Goal: Task Accomplishment & Management: Manage account settings

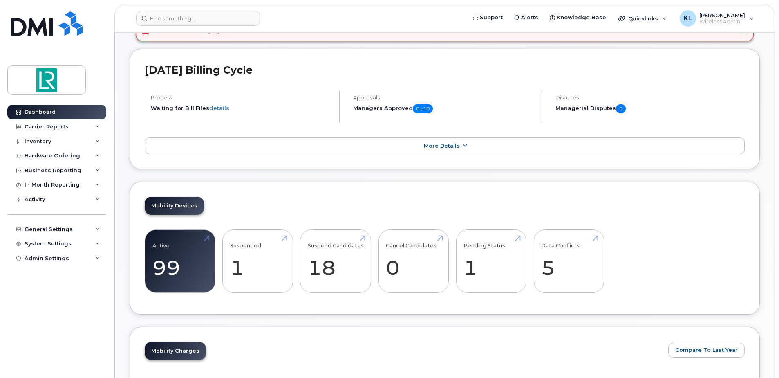
scroll to position [123, 0]
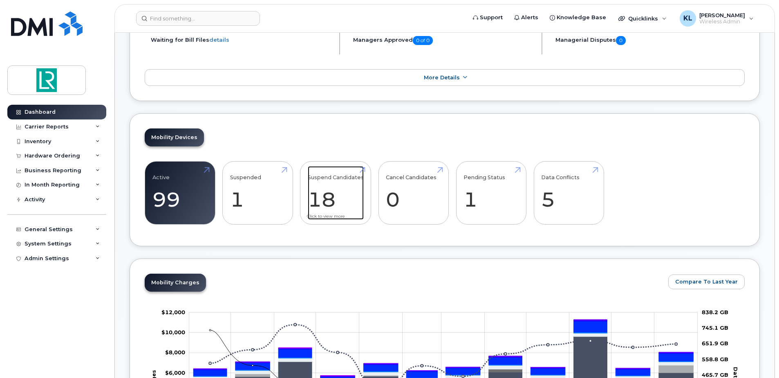
click at [347, 198] on link "Suspend Candidates 18" at bounding box center [336, 193] width 56 height 54
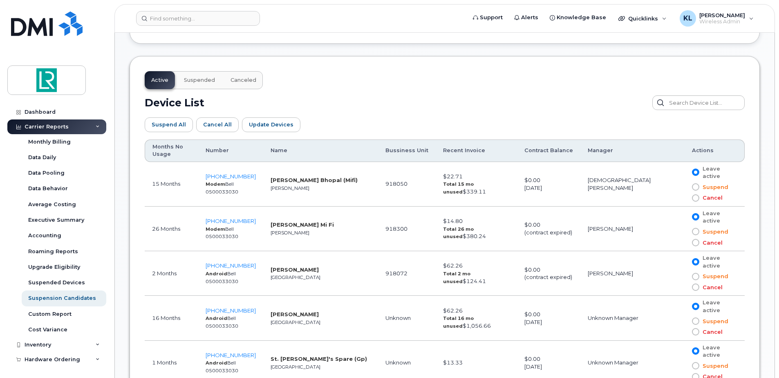
scroll to position [409, 0]
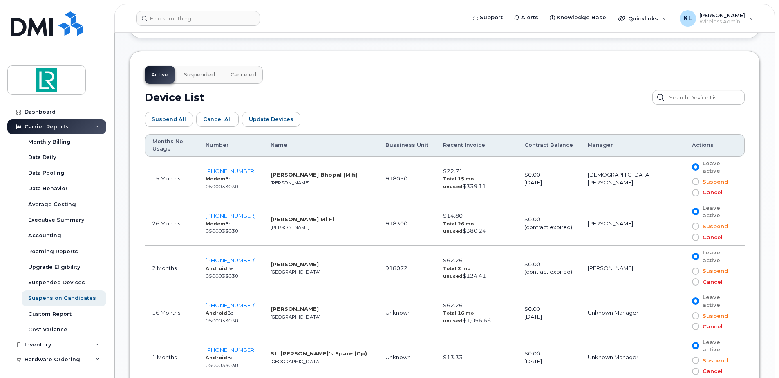
click at [692, 222] on span at bounding box center [695, 225] width 7 height 7
click at [684, 226] on input "Suspend" at bounding box center [684, 226] width 0 height 0
click at [692, 234] on span at bounding box center [695, 237] width 7 height 7
click at [684, 237] on input "Cancel" at bounding box center [684, 237] width 0 height 0
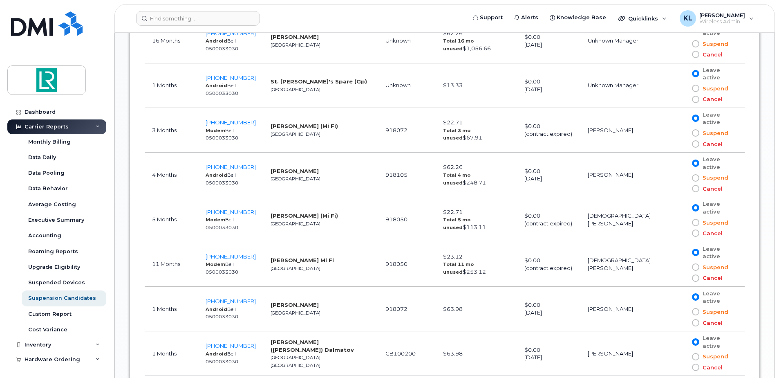
scroll to position [695, 0]
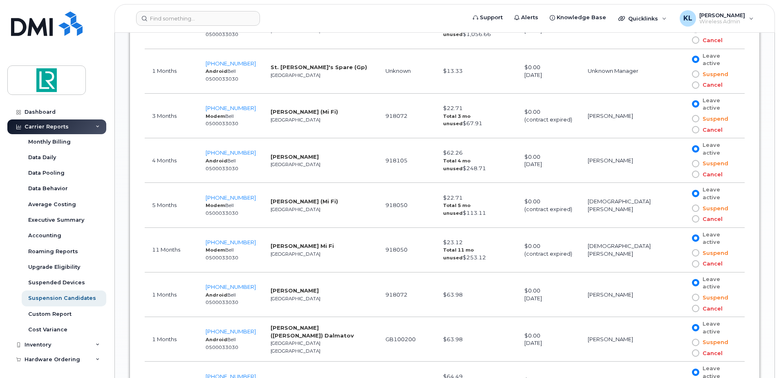
click at [692, 215] on span at bounding box center [695, 218] width 7 height 7
click at [684, 219] on input "Cancel" at bounding box center [684, 219] width 0 height 0
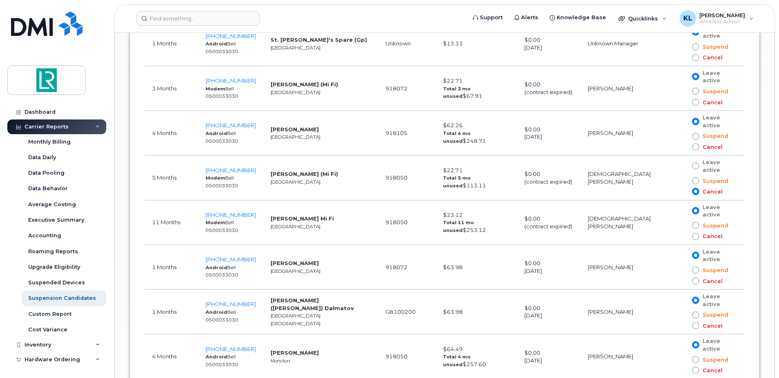
scroll to position [736, 0]
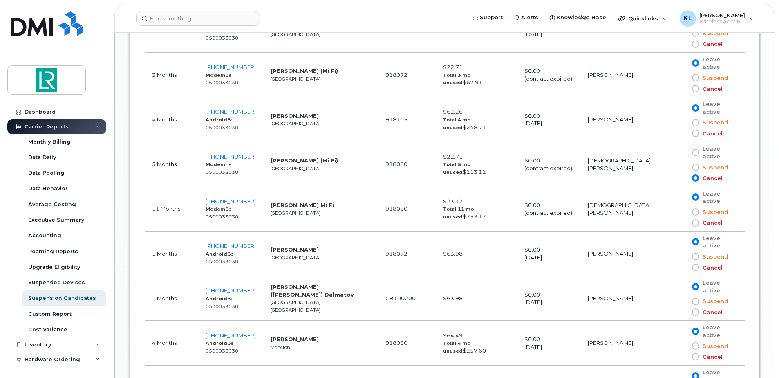
click at [692, 219] on span at bounding box center [695, 222] width 7 height 7
click at [684, 223] on input "Cancel" at bounding box center [684, 223] width 0 height 0
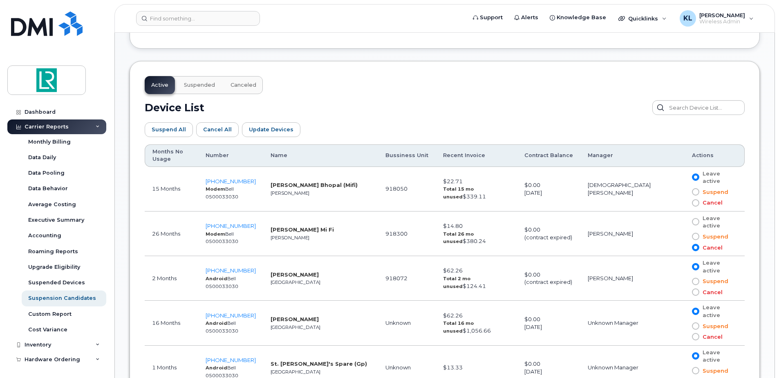
scroll to position [427, 0]
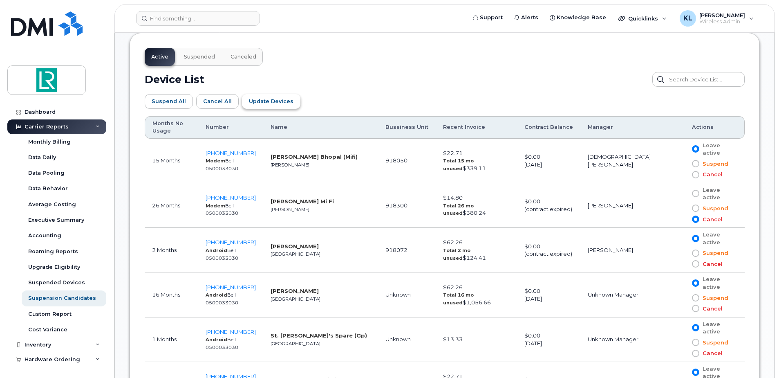
click at [278, 103] on span "Update Devices" at bounding box center [271, 101] width 45 height 8
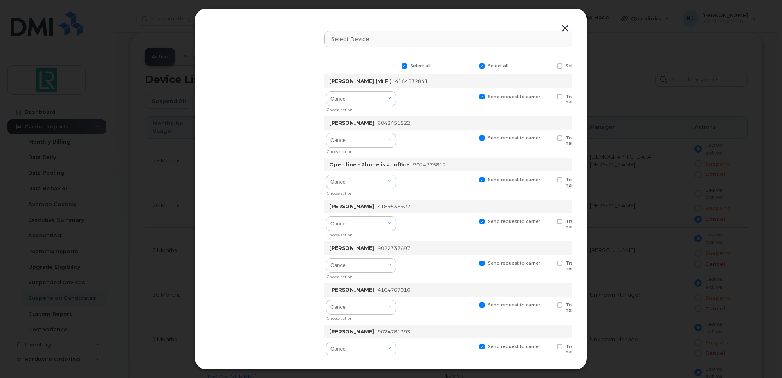
click at [566, 27] on button "button" at bounding box center [565, 28] width 12 height 11
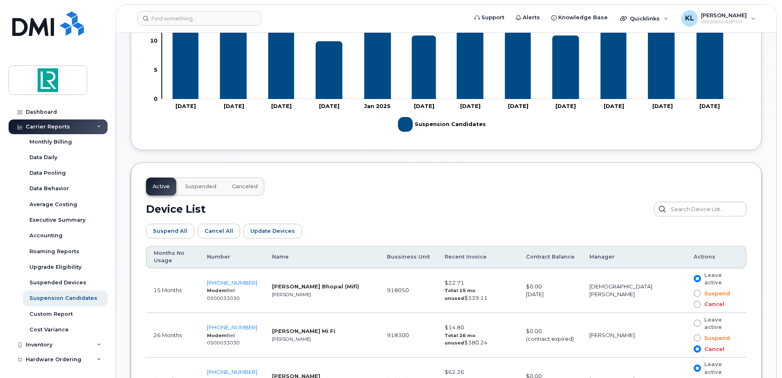
scroll to position [345, 0]
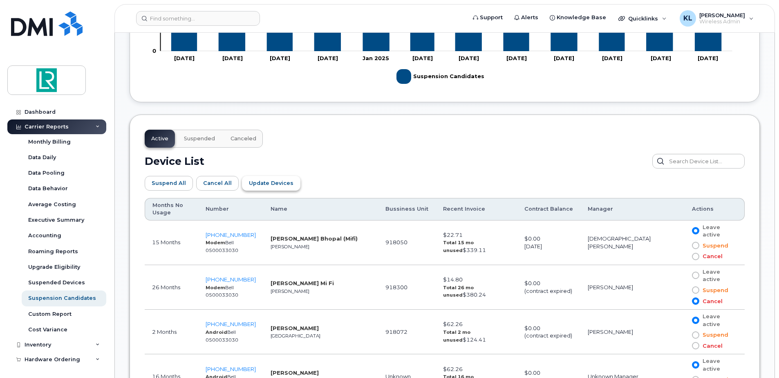
click at [262, 184] on span "Update Devices" at bounding box center [271, 183] width 45 height 8
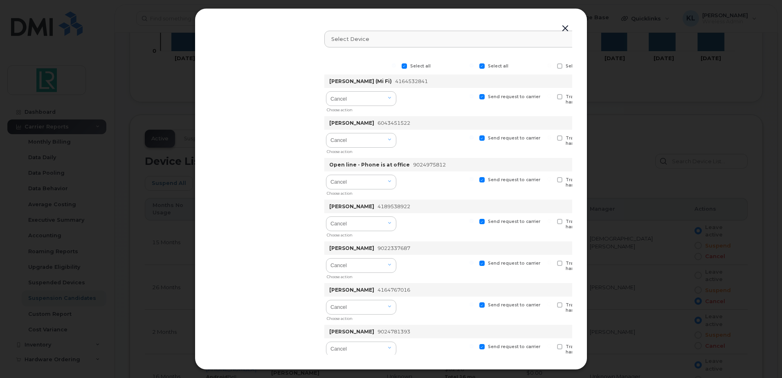
click at [404, 66] on span at bounding box center [404, 65] width 5 height 5
click at [396, 66] on input "Select all" at bounding box center [394, 65] width 4 height 4
checkbox input "false"
click at [487, 65] on label "Select all" at bounding box center [493, 65] width 29 height 5
click at [474, 65] on input "Select all" at bounding box center [471, 65] width 4 height 4
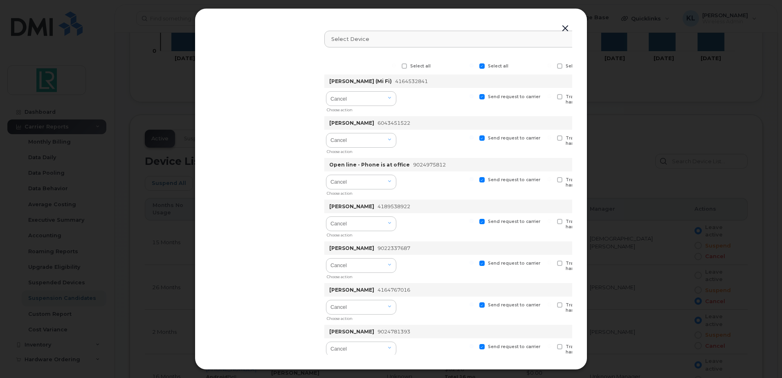
checkbox input "false"
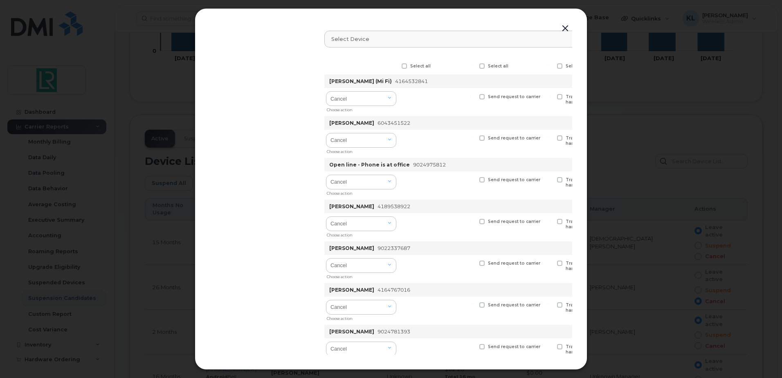
checkbox input "false"
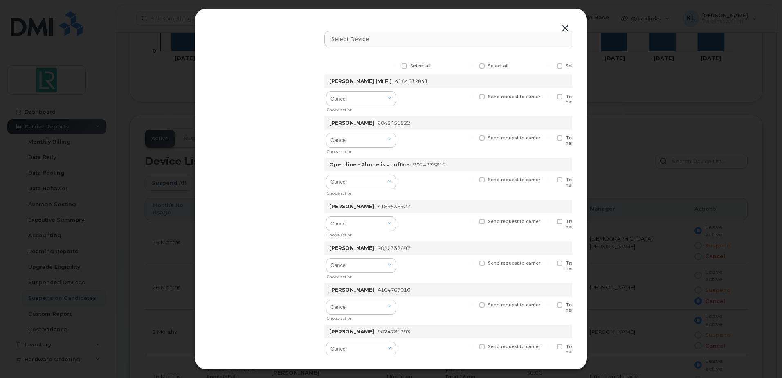
checkbox input "false"
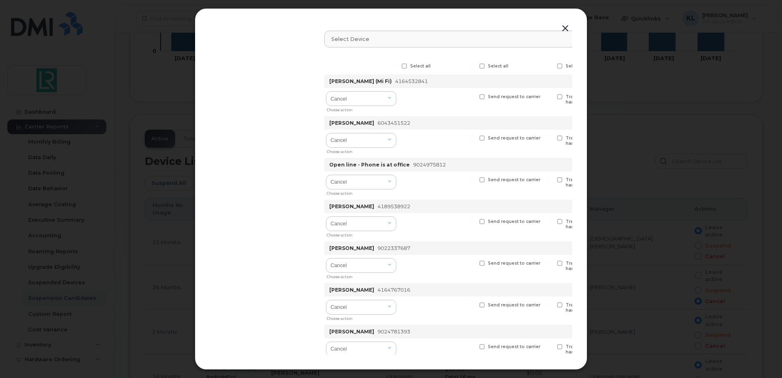
checkbox input "false"
click at [482, 65] on span at bounding box center [481, 65] width 5 height 5
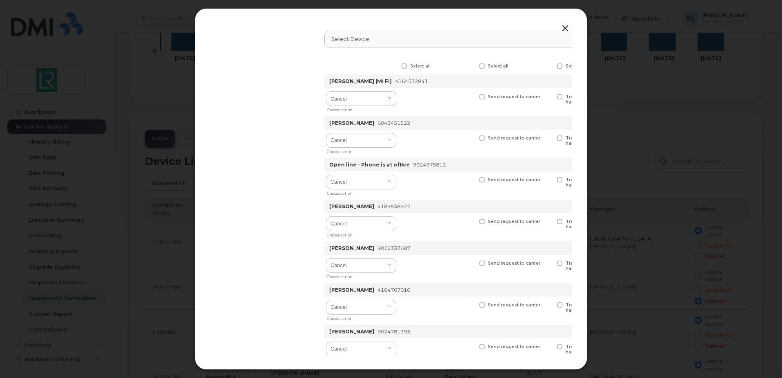
click at [474, 65] on input "Select all" at bounding box center [471, 65] width 4 height 4
checkbox input "true"
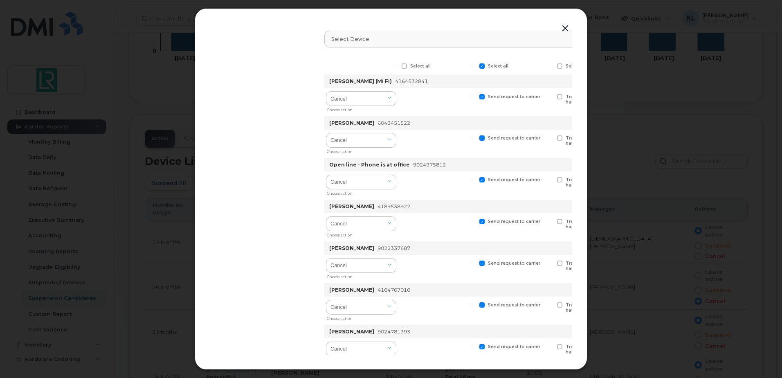
checkbox input "true"
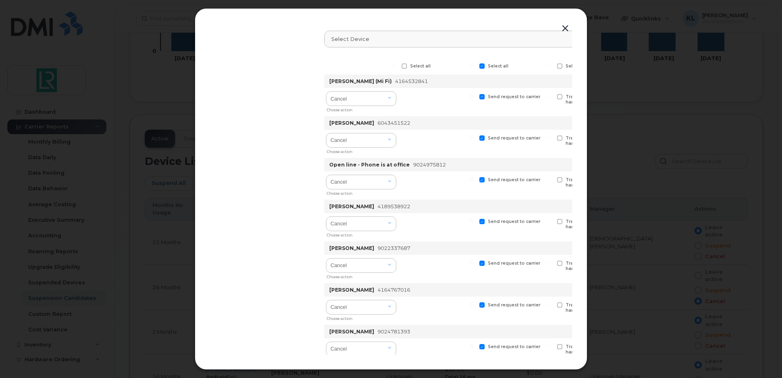
checkbox input "true"
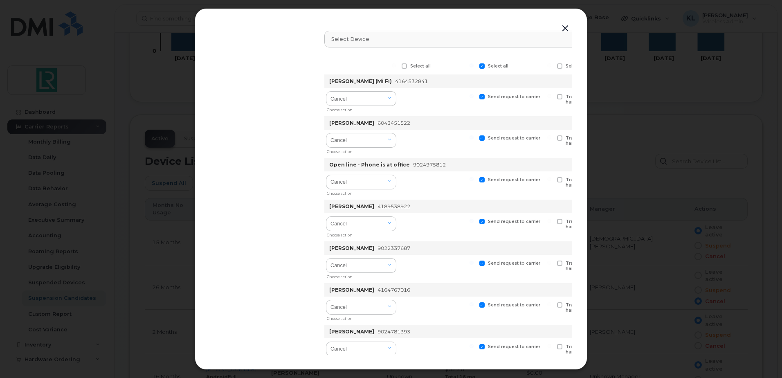
checkbox input "true"
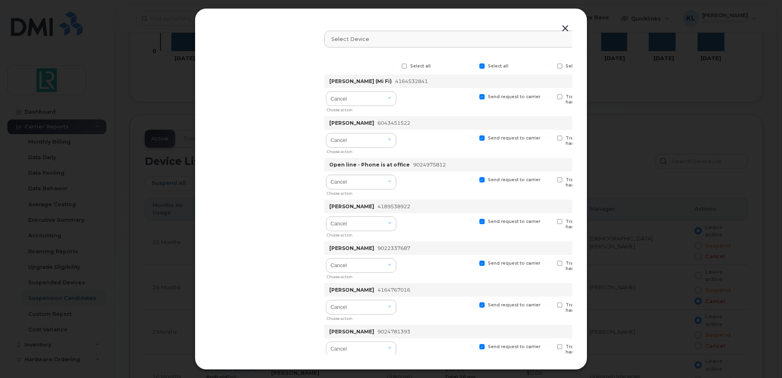
click at [486, 66] on label "Select all" at bounding box center [493, 65] width 29 height 5
click at [474, 66] on input "Select all" at bounding box center [471, 65] width 4 height 4
checkbox input "false"
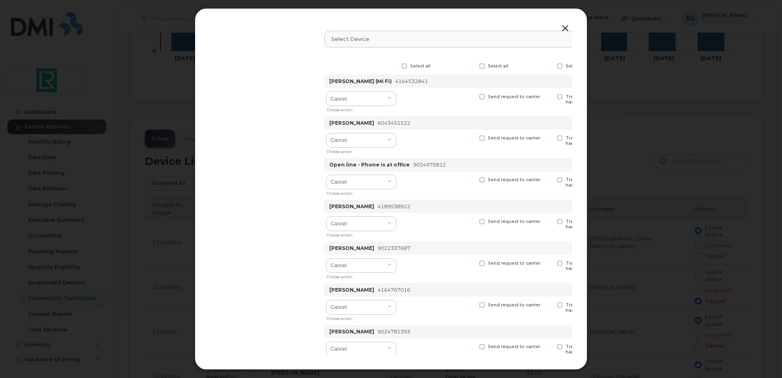
checkbox input "false"
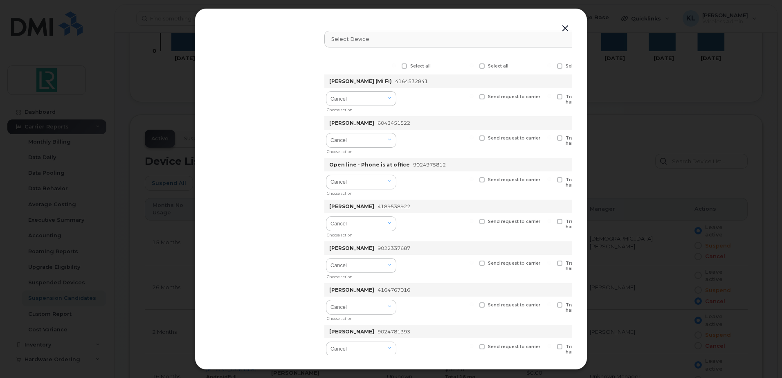
checkbox input "false"
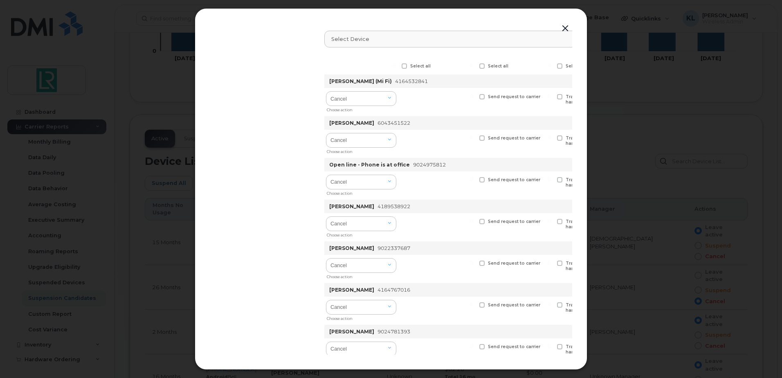
checkbox input "false"
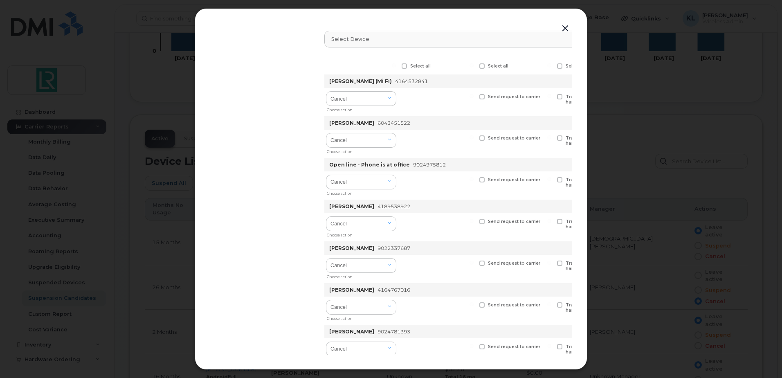
checkbox input "false"
drag, startPoint x: 420, startPoint y: 12, endPoint x: 66, endPoint y: 97, distance: 364.1
click at [66, 97] on div "Suspend/Cancel Device Select device Type first three symbols or more Select all…" at bounding box center [391, 189] width 782 height 378
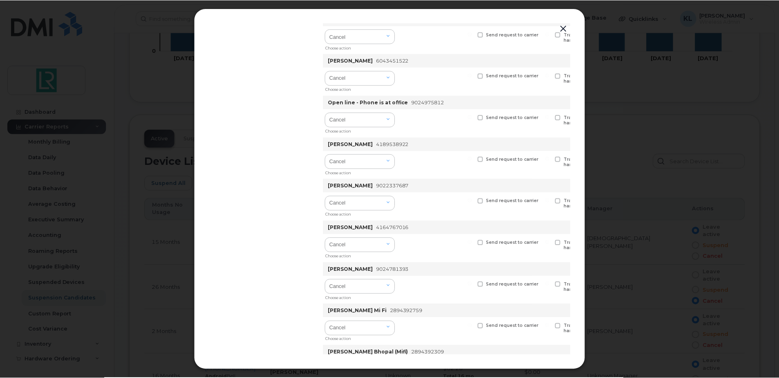
scroll to position [82, 0]
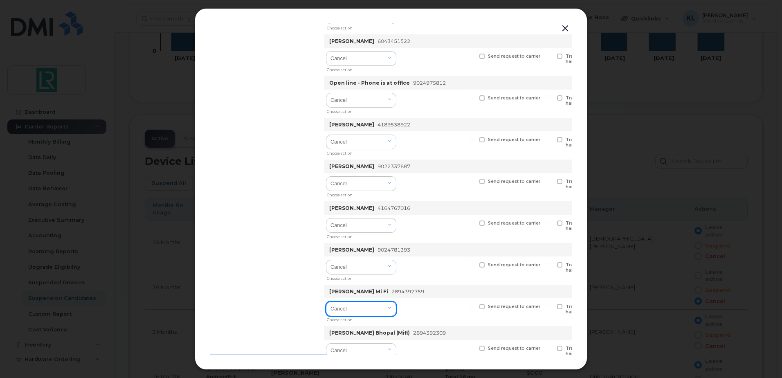
click at [377, 310] on select "Cancel Suspend - Extend Suspension Suspend - Reduced Rate Suspend - Full Rate S…" at bounding box center [361, 308] width 70 height 15
click at [651, 285] on div at bounding box center [391, 189] width 782 height 378
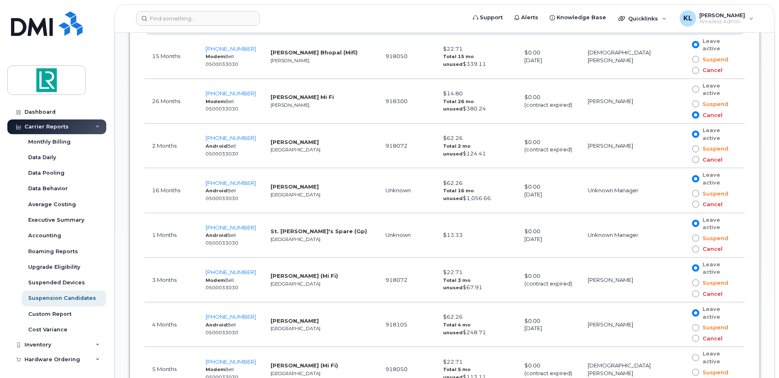
scroll to position [509, 0]
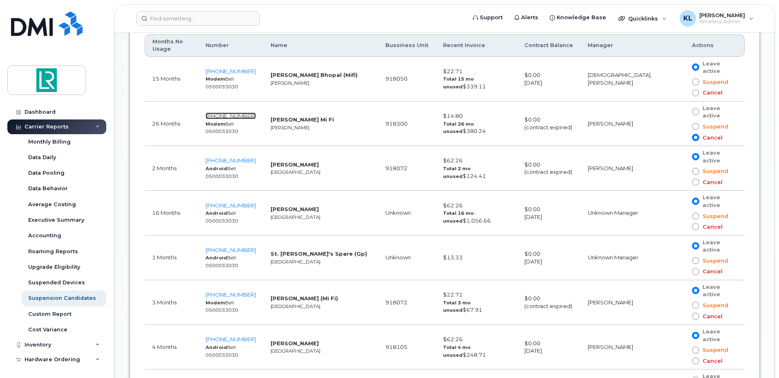
click at [234, 112] on span "[PHONE_NUMBER]" at bounding box center [231, 115] width 50 height 7
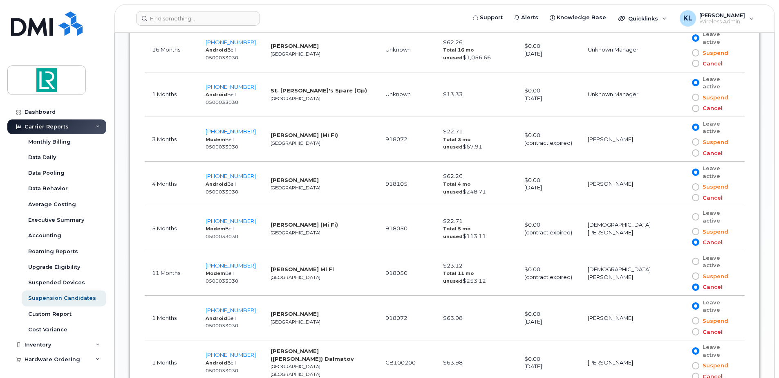
scroll to position [672, 0]
click at [249, 262] on span "[PHONE_NUMBER]" at bounding box center [231, 265] width 50 height 7
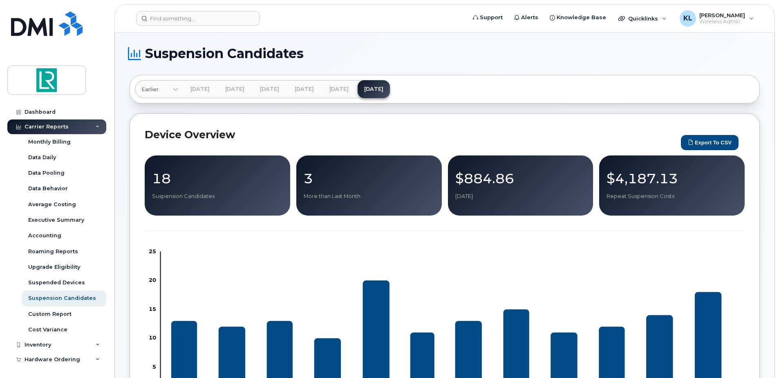
scroll to position [0, 0]
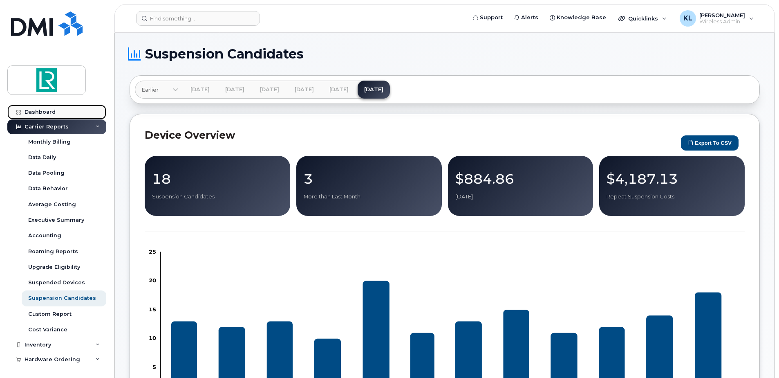
click at [52, 111] on div "Dashboard" at bounding box center [40, 112] width 31 height 7
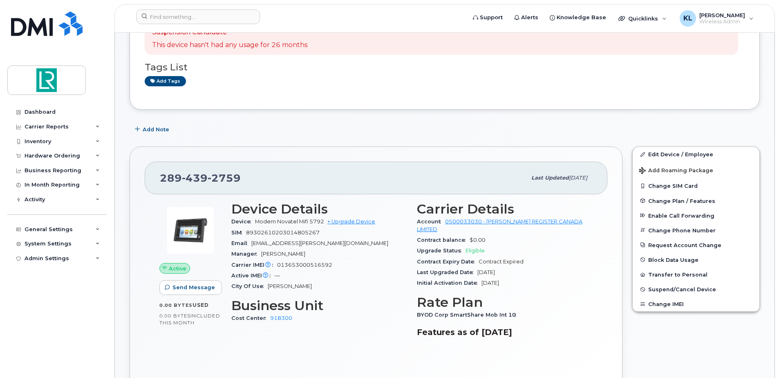
scroll to position [123, 0]
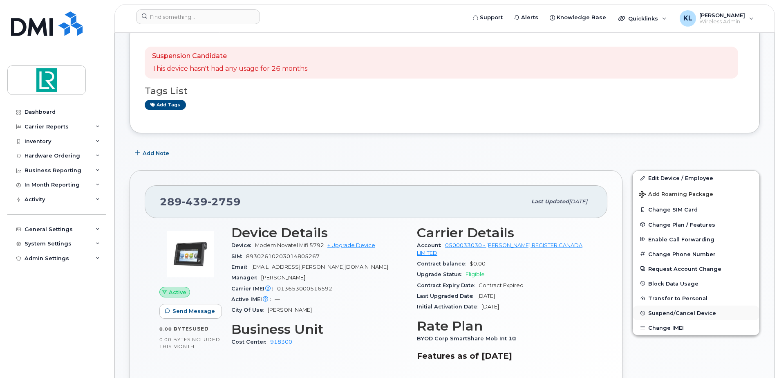
click at [675, 313] on span "Suspend/Cancel Device" at bounding box center [683, 313] width 68 height 6
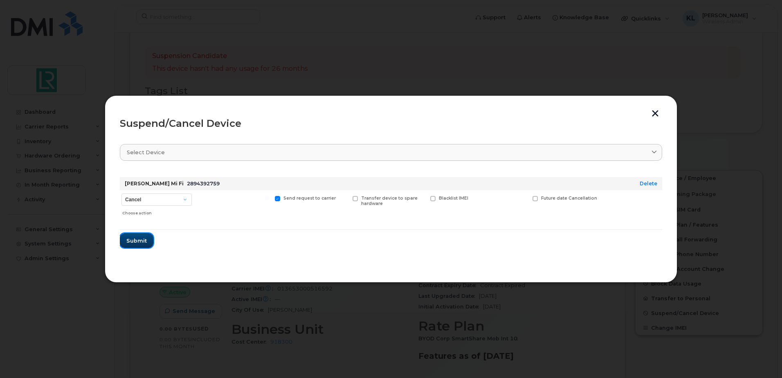
click at [134, 243] on span "Submit" at bounding box center [136, 241] width 20 height 8
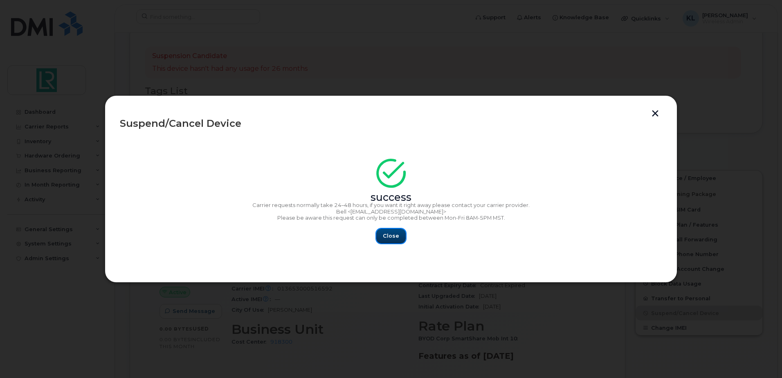
click at [386, 237] on span "Close" at bounding box center [391, 236] width 16 height 8
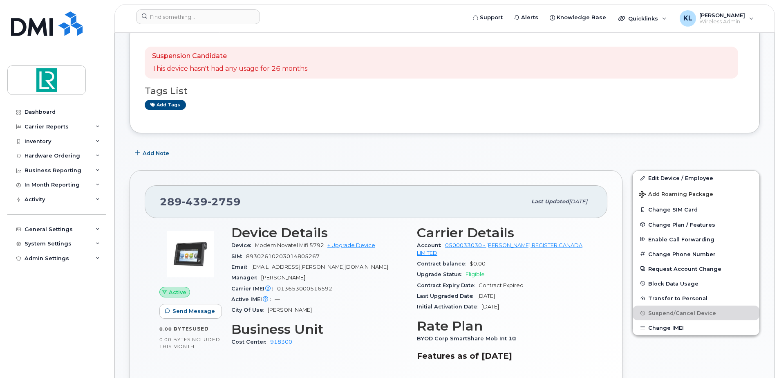
scroll to position [0, 0]
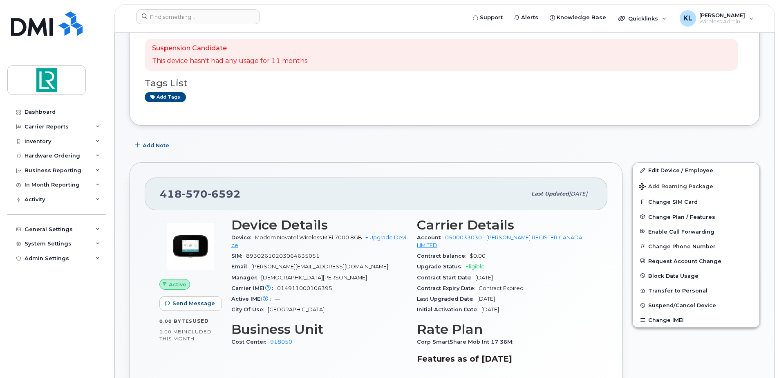
scroll to position [164, 0]
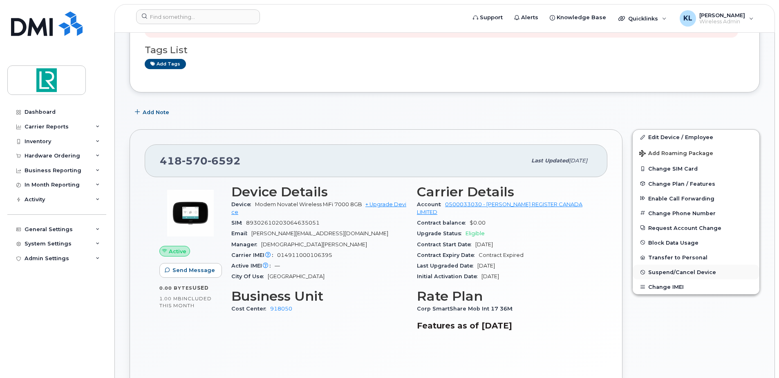
click at [691, 270] on span "Suspend/Cancel Device" at bounding box center [683, 272] width 68 height 6
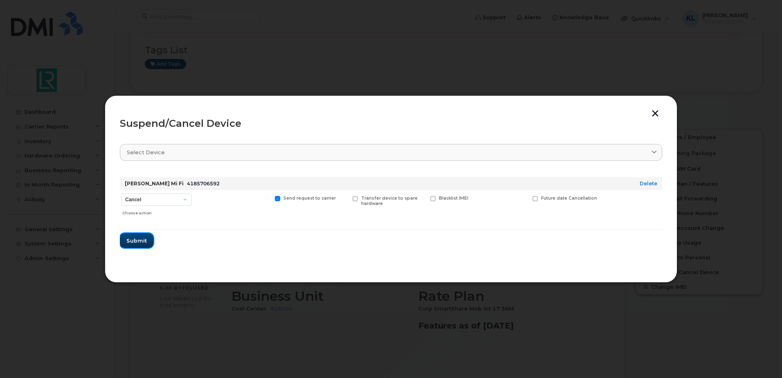
click at [141, 240] on span "Submit" at bounding box center [136, 241] width 20 height 8
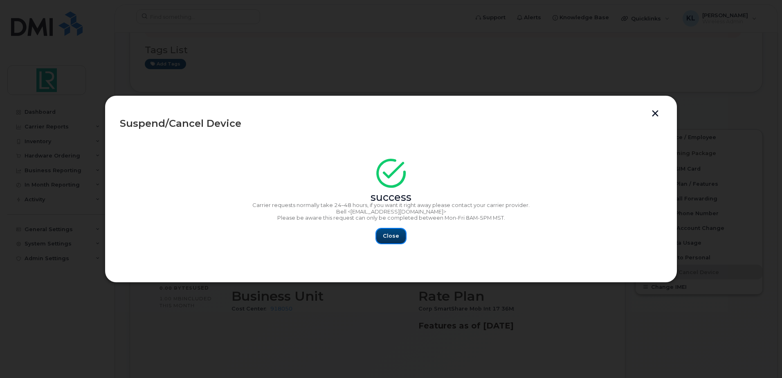
click at [399, 242] on button "Close" at bounding box center [390, 236] width 29 height 15
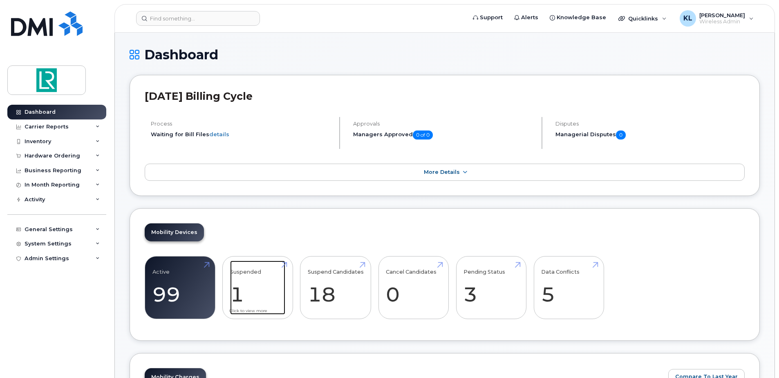
click at [285, 277] on link "Suspended 1" at bounding box center [257, 287] width 55 height 54
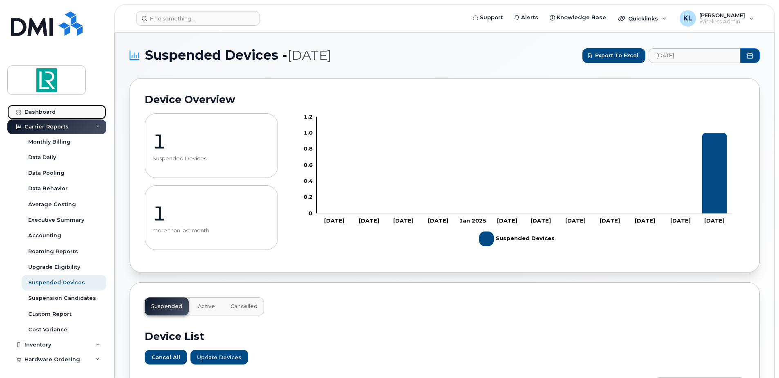
click at [43, 112] on div "Dashboard" at bounding box center [40, 112] width 31 height 7
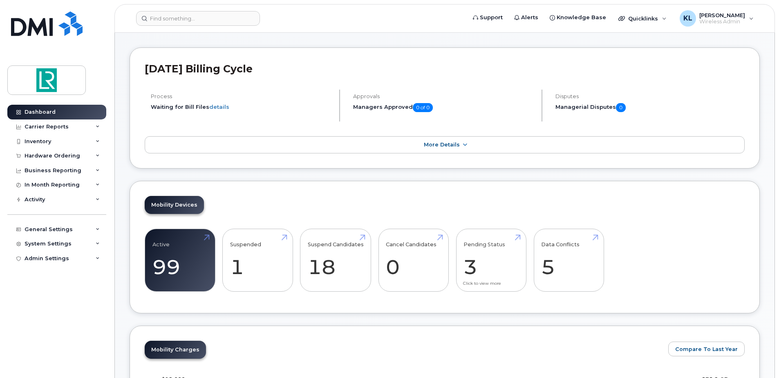
scroll to position [41, 0]
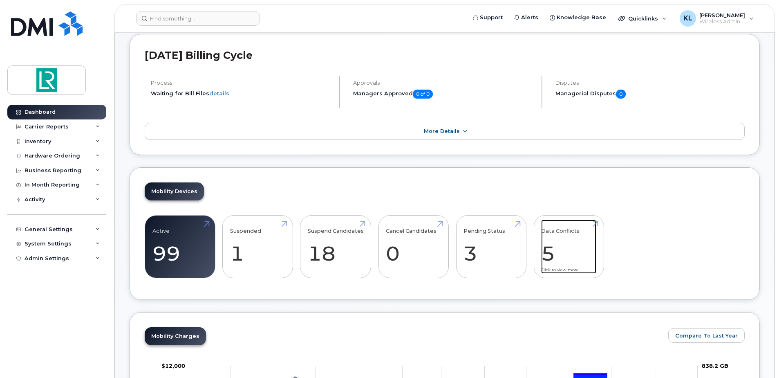
click at [566, 246] on link "Data Conflicts 5" at bounding box center [568, 247] width 55 height 54
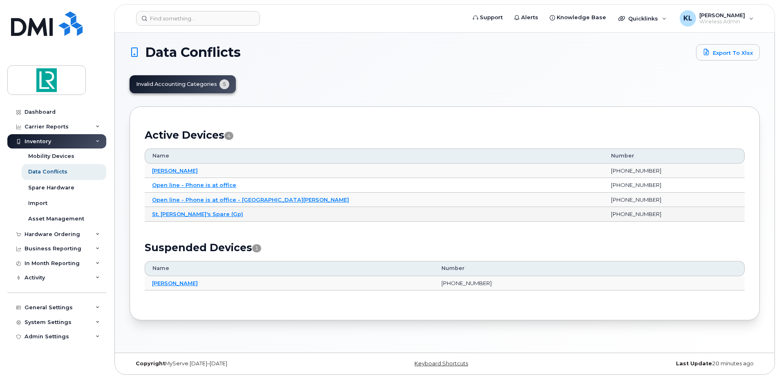
scroll to position [4, 0]
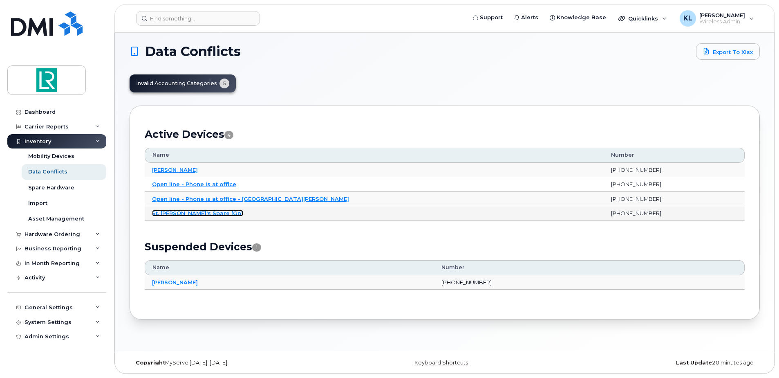
click at [188, 211] on link "St. John's Spare (Gp)" at bounding box center [197, 213] width 91 height 7
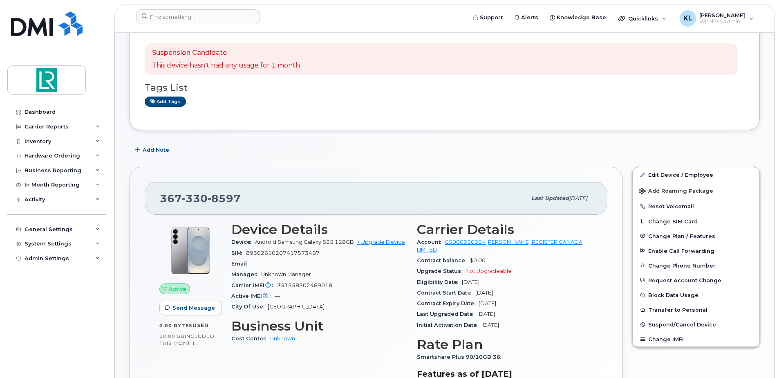
scroll to position [41, 0]
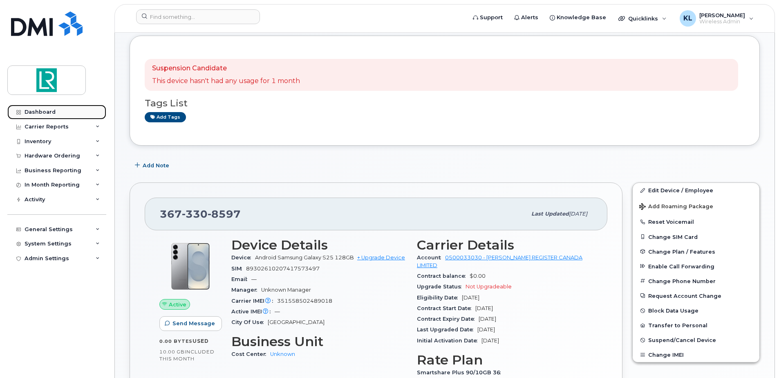
click at [47, 115] on div "Dashboard" at bounding box center [40, 112] width 31 height 7
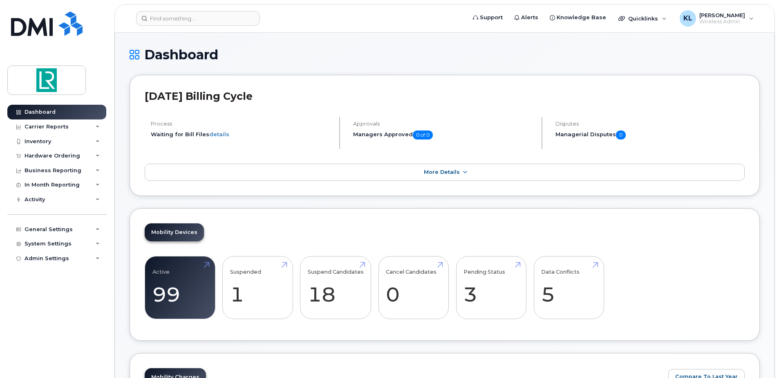
click at [302, 58] on h1 "Dashboard" at bounding box center [445, 54] width 631 height 14
click at [462, 171] on icon at bounding box center [465, 172] width 7 height 5
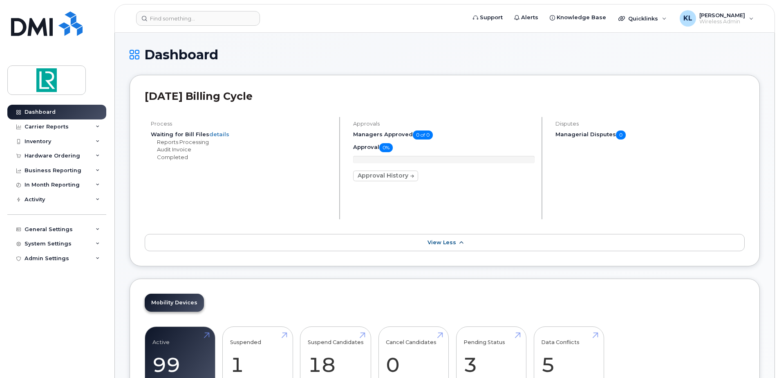
click at [462, 242] on icon at bounding box center [461, 242] width 7 height 5
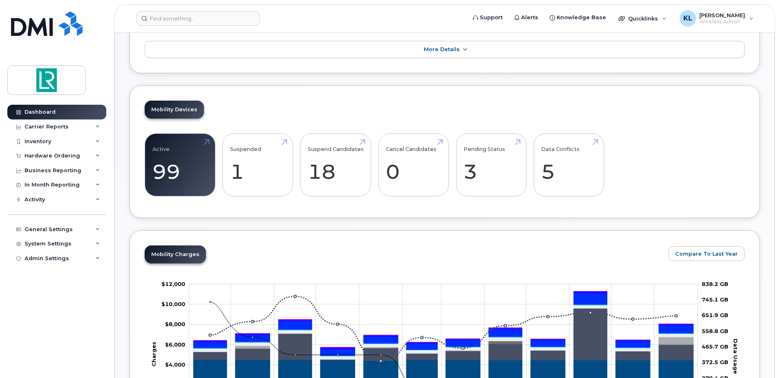
scroll to position [82, 0]
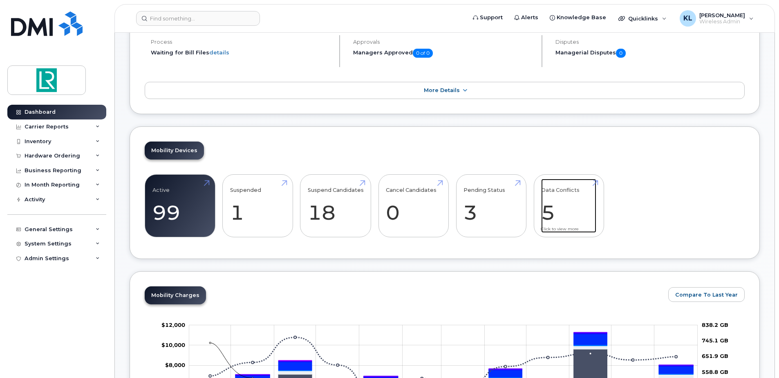
click at [570, 202] on link "Data Conflicts 5" at bounding box center [568, 206] width 55 height 54
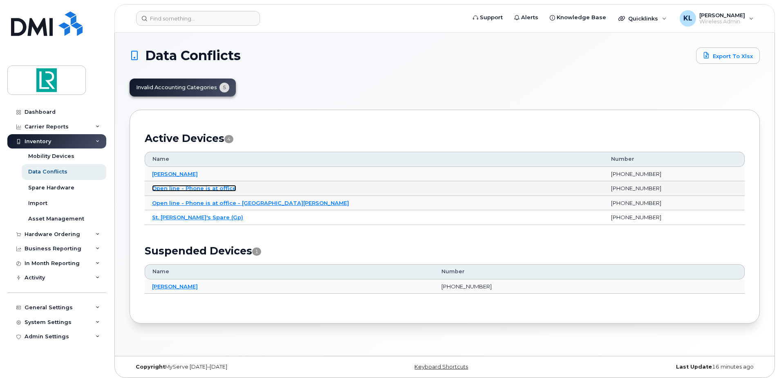
click at [210, 187] on link "Open line - Phone is at office" at bounding box center [194, 188] width 84 height 7
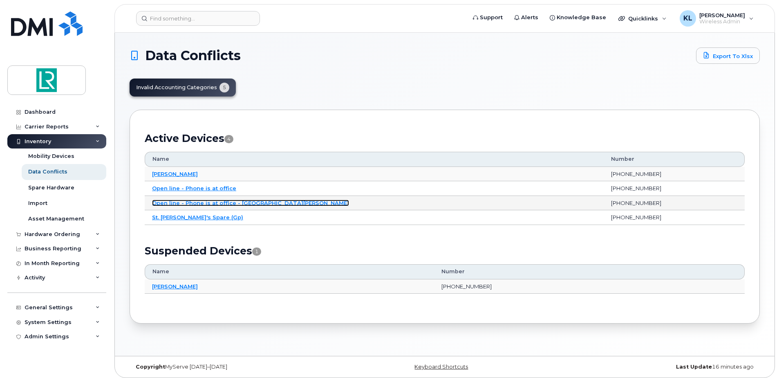
click at [198, 202] on link "Open line - Phone is at office - St. John" at bounding box center [250, 203] width 197 height 7
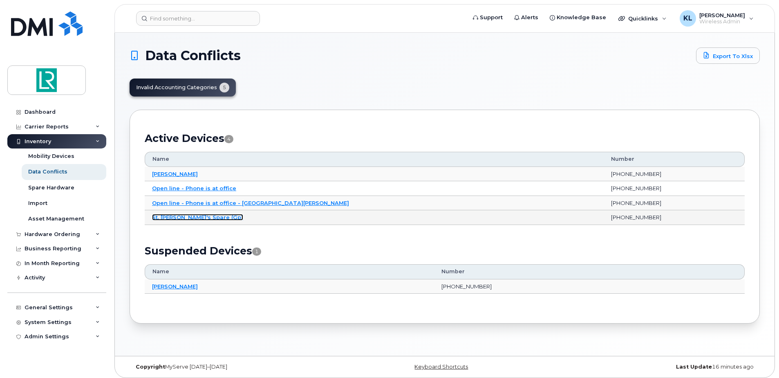
click at [182, 218] on link "St. John's Spare (Gp)" at bounding box center [197, 217] width 91 height 7
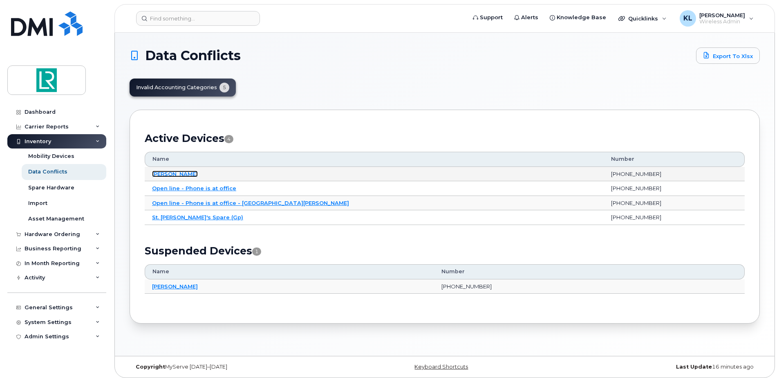
click at [184, 174] on link "Norocel Scutariu" at bounding box center [175, 174] width 46 height 7
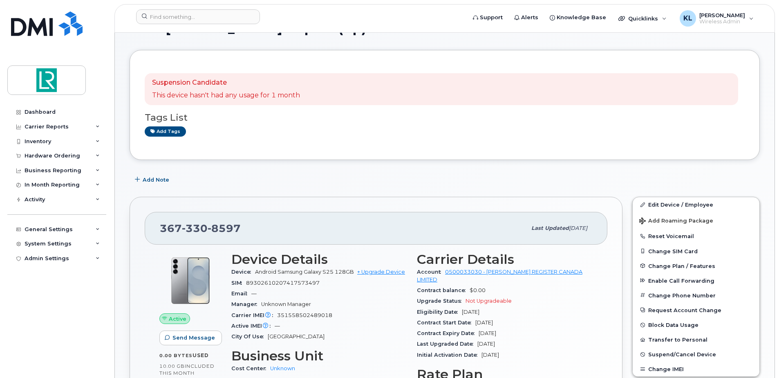
scroll to position [41, 0]
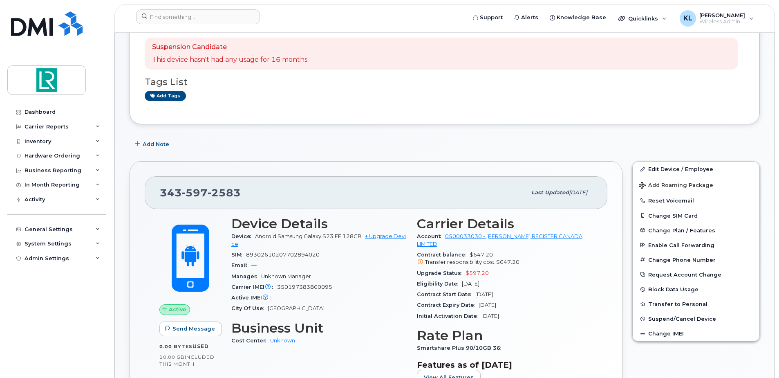
scroll to position [82, 0]
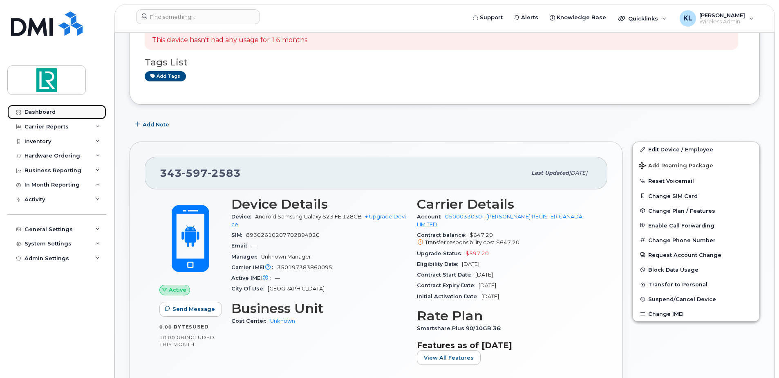
click at [43, 112] on div "Dashboard" at bounding box center [40, 112] width 31 height 7
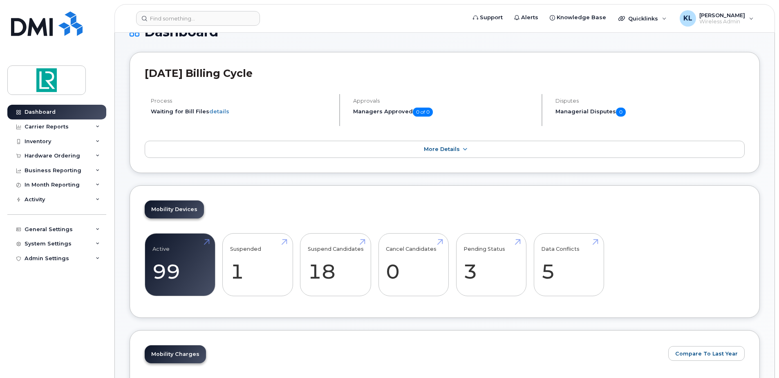
scroll to position [41, 0]
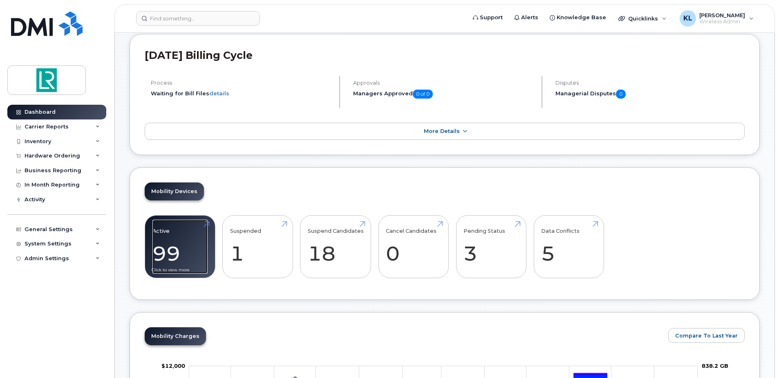
click at [175, 239] on link "Active 99" at bounding box center [180, 247] width 55 height 54
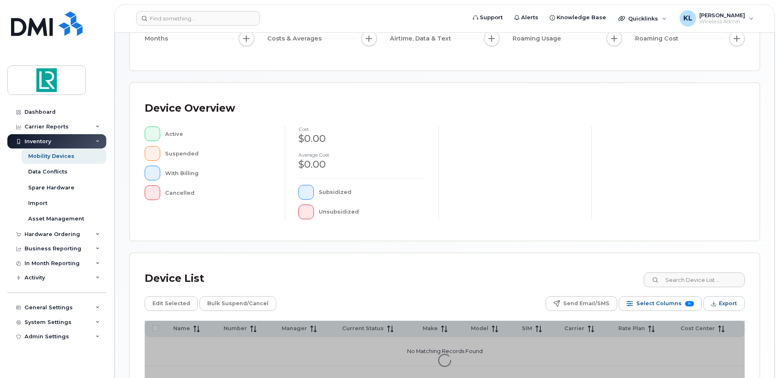
scroll to position [184, 0]
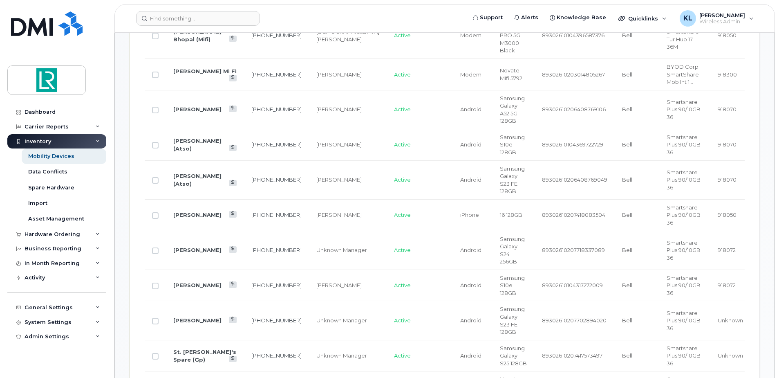
scroll to position [593, 0]
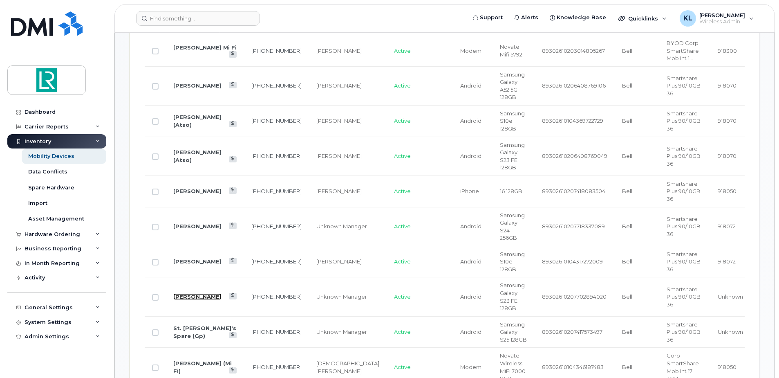
click at [200, 293] on link "[PERSON_NAME]" at bounding box center [197, 296] width 48 height 7
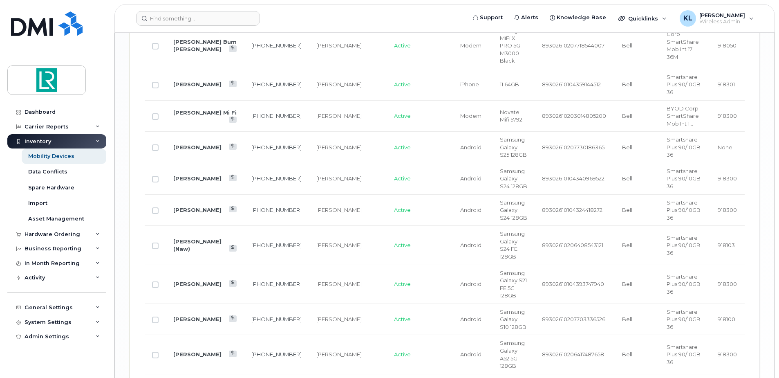
scroll to position [1662, 0]
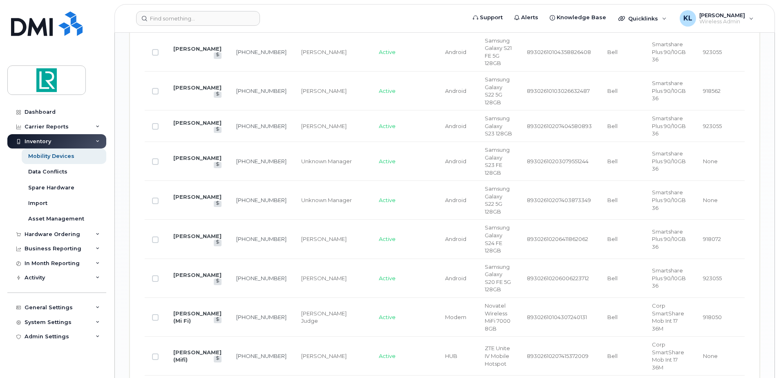
scroll to position [1342, 0]
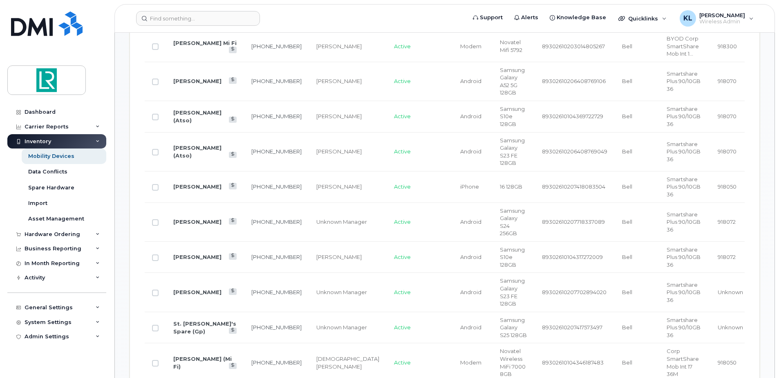
scroll to position [647, 0]
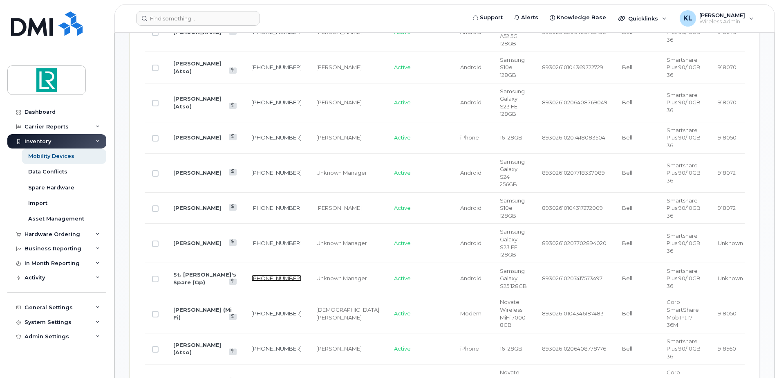
click at [260, 275] on link "367-330-8597" at bounding box center [276, 278] width 50 height 7
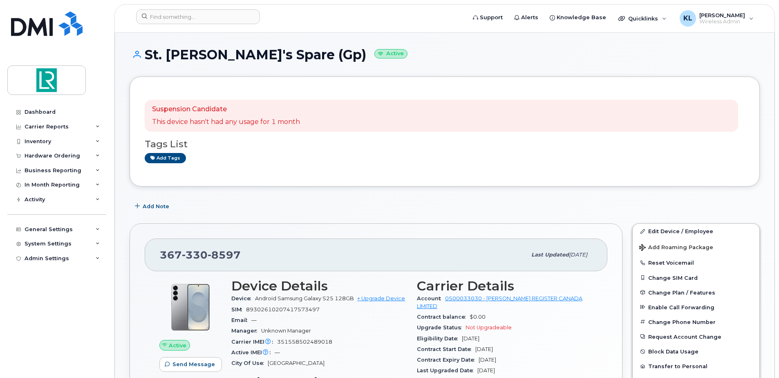
scroll to position [82, 0]
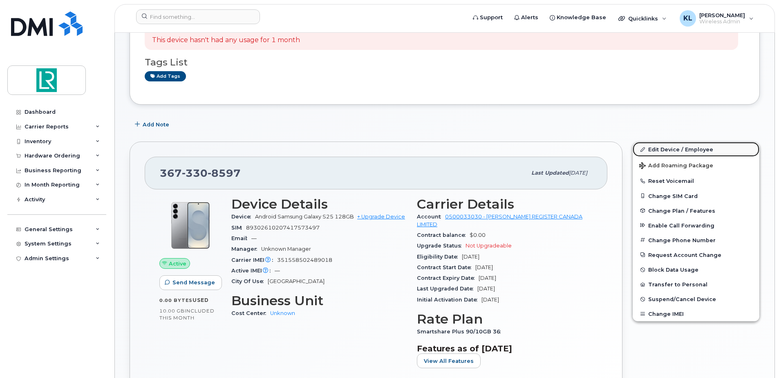
click at [669, 148] on link "Edit Device / Employee" at bounding box center [696, 149] width 127 height 15
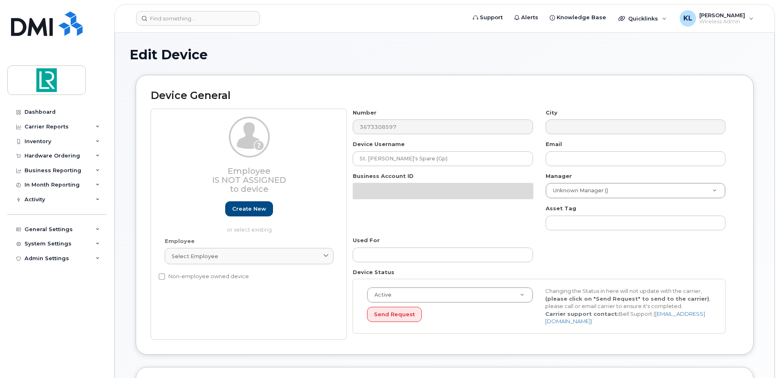
select select "11121799"
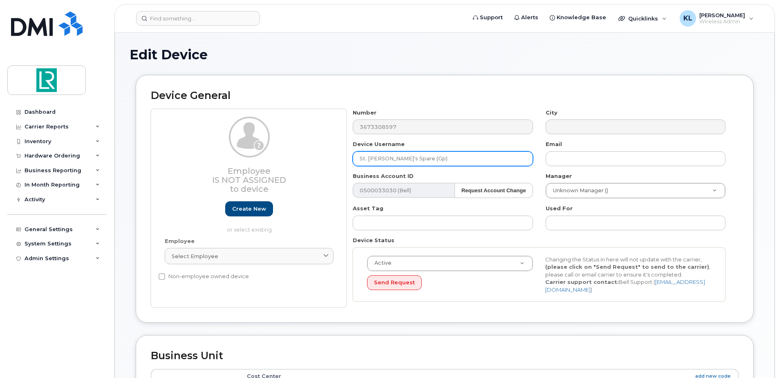
drag, startPoint x: 427, startPoint y: 160, endPoint x: 322, endPoint y: 161, distance: 105.1
click at [323, 161] on div "Employee Is not assigned to device Create new or select existing Employee Selec…" at bounding box center [445, 208] width 588 height 199
click at [384, 157] on input "text" at bounding box center [443, 158] width 180 height 15
type input "Muddassar Iqbal"
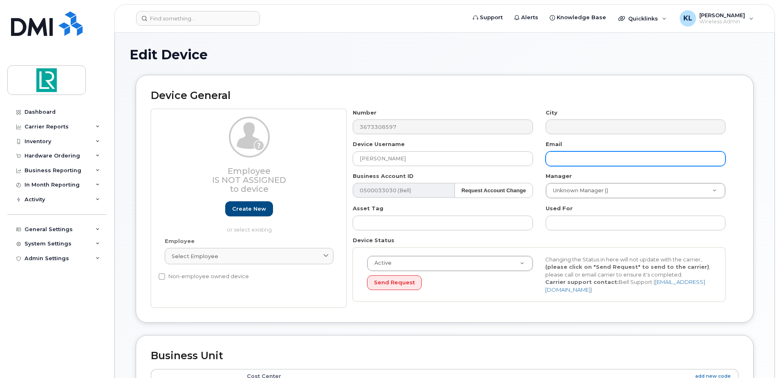
click at [579, 155] on input "text" at bounding box center [636, 158] width 180 height 15
paste input "Muddassar.Iqbal@lr.org"
type input "Muddassar.Iqbal@lr.org"
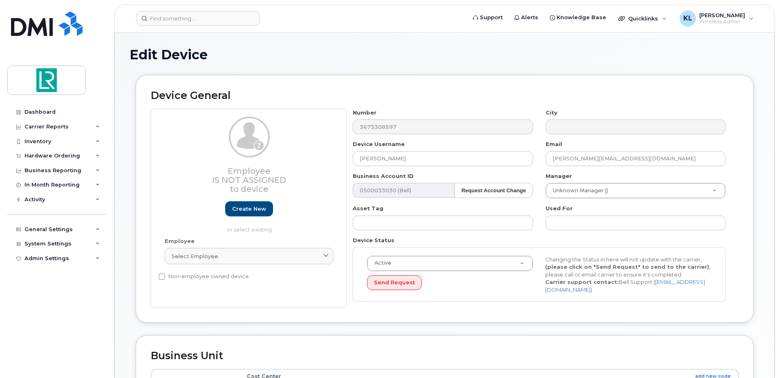
click at [500, 74] on div "Edit Device" at bounding box center [445, 60] width 631 height 27
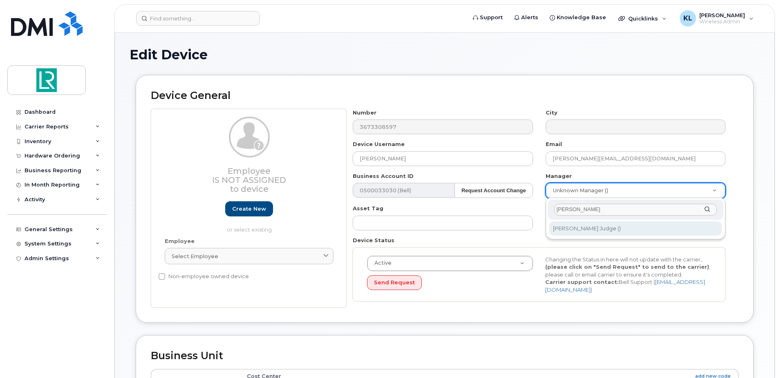
type input "jasmeet"
type input "1882721"
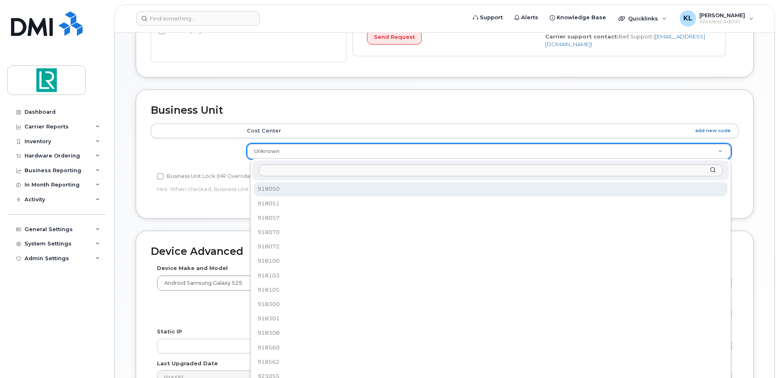
select select "11121803"
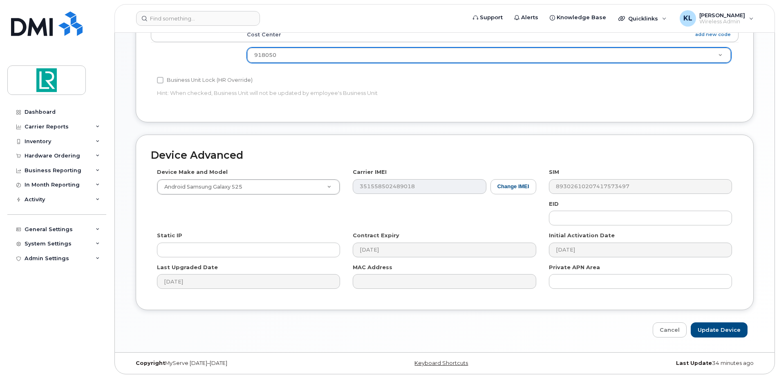
scroll to position [342, 0]
click at [721, 329] on input "Update Device" at bounding box center [719, 329] width 57 height 15
type input "Saving..."
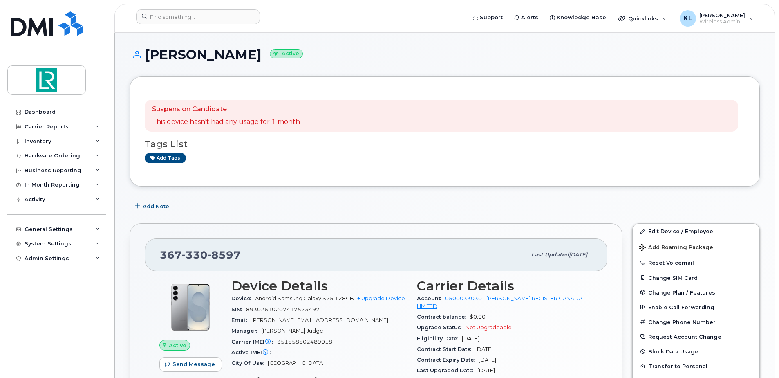
click at [329, 48] on h1 "Muddassar Iqbal Active" at bounding box center [445, 54] width 631 height 14
click at [40, 74] on img at bounding box center [46, 80] width 63 height 24
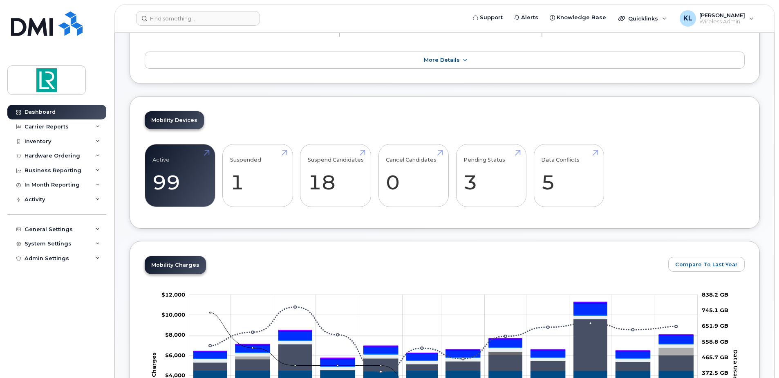
scroll to position [123, 0]
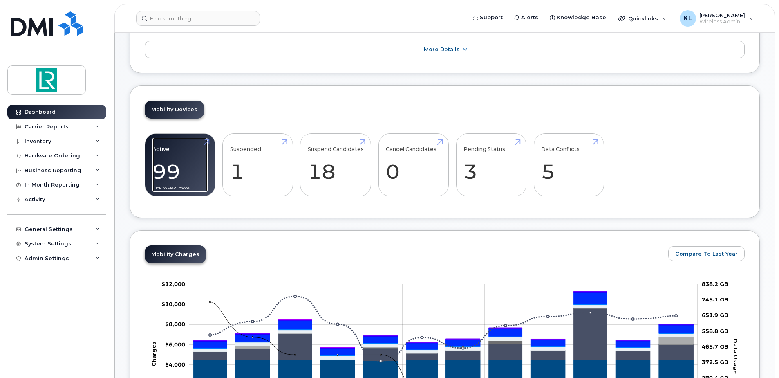
click at [182, 171] on link "Active 99" at bounding box center [180, 165] width 55 height 54
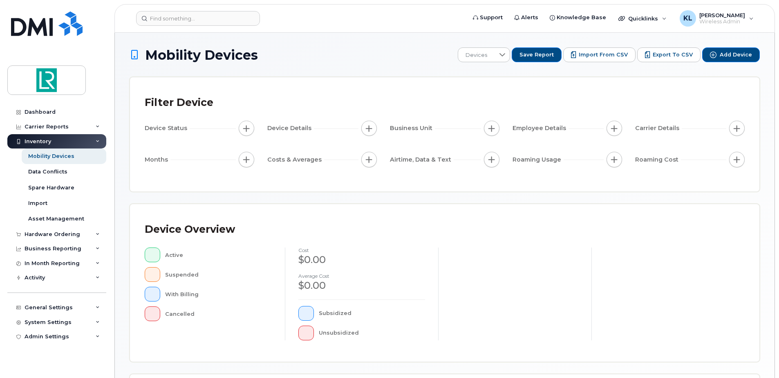
scroll to position [184, 0]
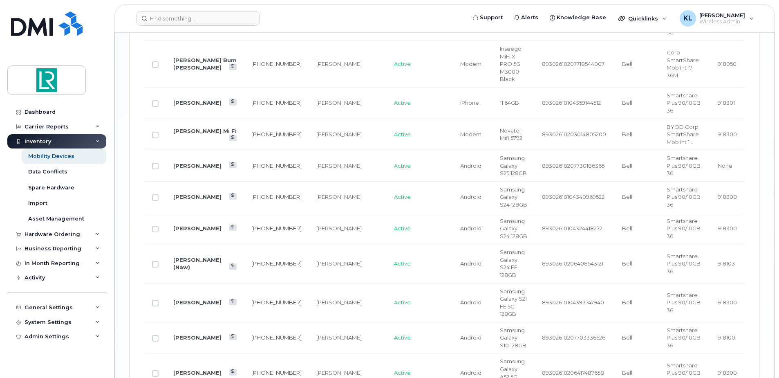
scroll to position [1657, 0]
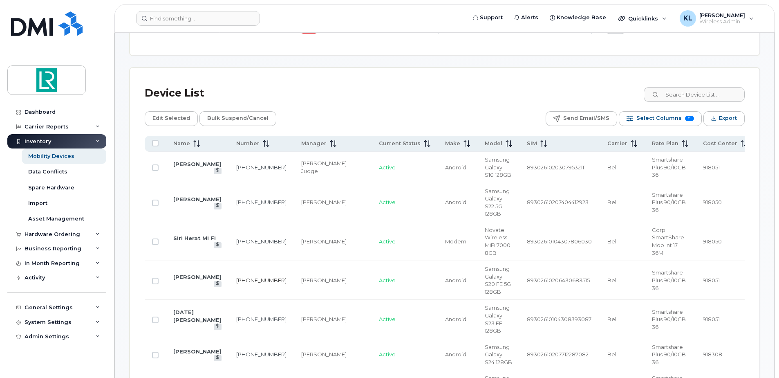
scroll to position [279, 0]
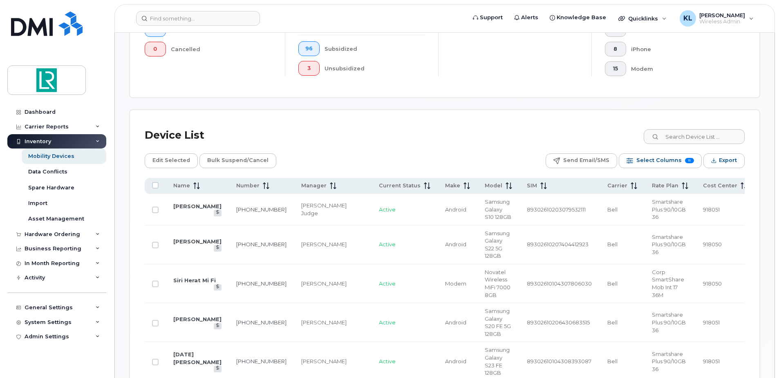
click at [393, 145] on div "Device List" at bounding box center [445, 135] width 600 height 21
